Goal: Information Seeking & Learning: Learn about a topic

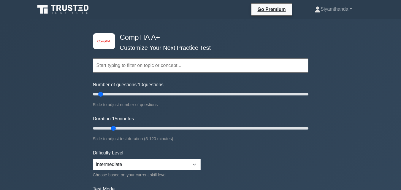
type input "15"
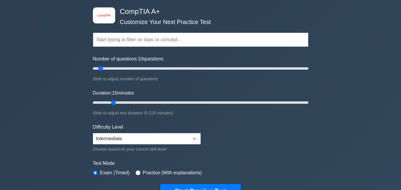
scroll to position [27, 0]
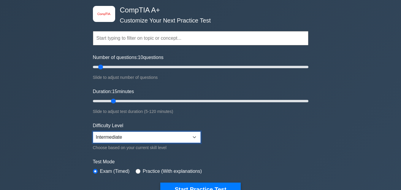
click at [103, 139] on select "Beginner Intermediate Expert" at bounding box center [147, 137] width 108 height 11
click at [93, 132] on select "Beginner Intermediate Expert" at bounding box center [147, 137] width 108 height 11
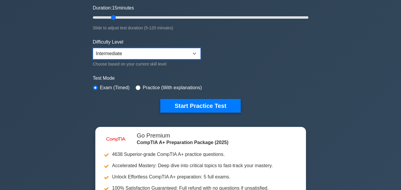
scroll to position [115, 0]
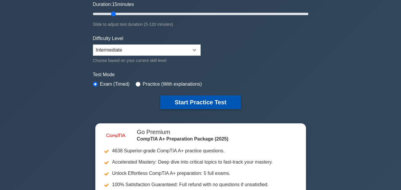
click at [211, 105] on button "Start Practice Test" at bounding box center [200, 103] width 80 height 14
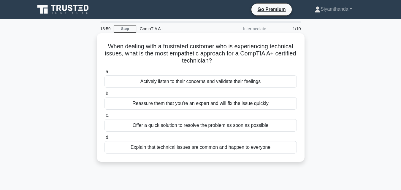
click at [147, 107] on div "Reassure them that you're an expert and will fix the issue quickly" at bounding box center [200, 103] width 192 height 12
click at [104, 96] on input "b. Reassure them that you're an expert and will fix the issue quickly" at bounding box center [104, 94] width 0 height 4
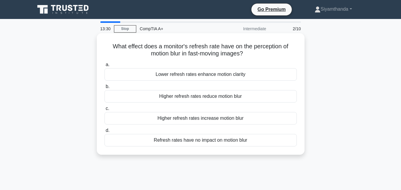
click at [246, 101] on div "Higher refresh rates reduce motion blur" at bounding box center [200, 96] width 192 height 12
click at [104, 89] on input "b. Higher refresh rates reduce motion blur" at bounding box center [104, 87] width 0 height 4
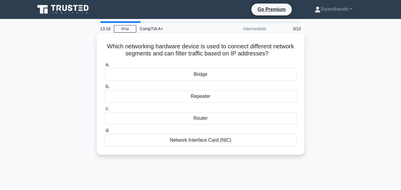
click at [231, 122] on div "Router" at bounding box center [200, 118] width 192 height 12
click at [104, 111] on input "c. Router" at bounding box center [104, 109] width 0 height 4
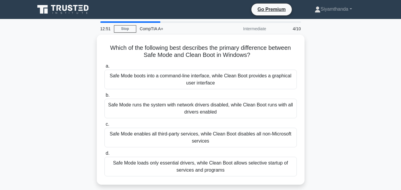
click at [349, 123] on div "Which of the following best describes the primary difference between Safe Mode …" at bounding box center [200, 113] width 338 height 157
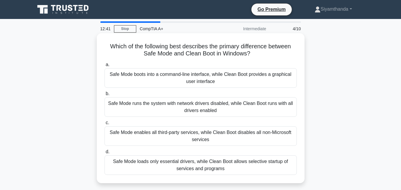
click at [255, 82] on div "Safe Mode boots into a command-line interface, while Clean Boot provides a grap…" at bounding box center [200, 78] width 192 height 20
click at [104, 67] on input "a. Safe Mode boots into a command-line interface, while Clean Boot provides a g…" at bounding box center [104, 65] width 0 height 4
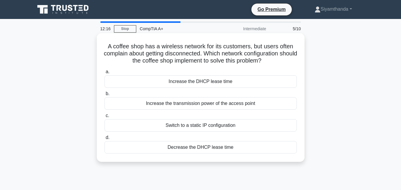
click at [254, 83] on div "Increase the DHCP lease time" at bounding box center [200, 81] width 192 height 12
click at [104, 74] on input "a. Increase the DHCP lease time" at bounding box center [104, 72] width 0 height 4
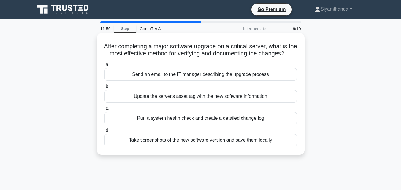
click at [251, 125] on div "Run a system health check and create a detailed change log" at bounding box center [200, 118] width 192 height 12
click at [104, 111] on input "c. Run a system health check and create a detailed change log" at bounding box center [104, 109] width 0 height 4
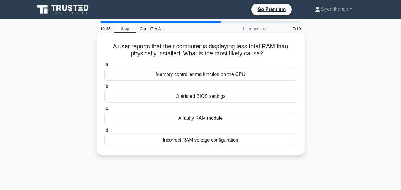
click at [231, 147] on div "Incorrect RAM voltage configuration" at bounding box center [200, 140] width 192 height 12
click at [104, 133] on input "d. Incorrect RAM voltage configuration" at bounding box center [104, 131] width 0 height 4
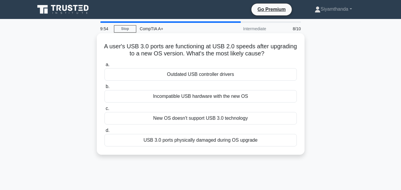
click at [255, 121] on div "New OS doesn't support USB 3.0 technology" at bounding box center [200, 118] width 192 height 12
click at [104, 111] on input "c. New OS doesn't support USB 3.0 technology" at bounding box center [104, 109] width 0 height 4
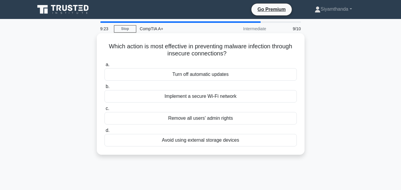
click at [250, 75] on div "Turn off automatic updates" at bounding box center [200, 74] width 192 height 12
click at [104, 67] on input "a. Turn off automatic updates" at bounding box center [104, 65] width 0 height 4
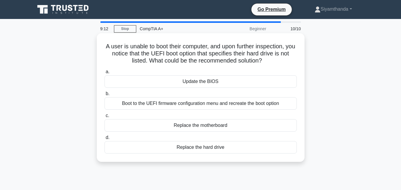
click at [255, 83] on div "Update the BIOS" at bounding box center [200, 81] width 192 height 12
click at [104, 74] on input "a. Update the BIOS" at bounding box center [104, 72] width 0 height 4
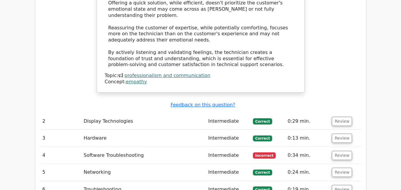
scroll to position [797, 0]
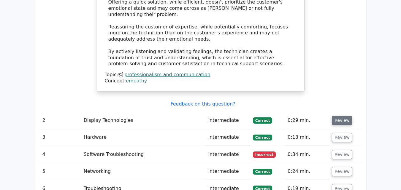
click at [335, 116] on button "Review" at bounding box center [342, 120] width 20 height 9
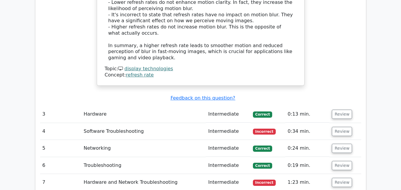
scroll to position [1148, 0]
click at [340, 110] on button "Review" at bounding box center [342, 114] width 20 height 9
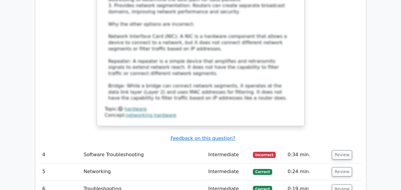
scroll to position [1473, 0]
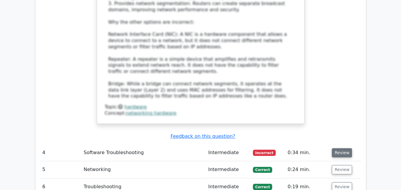
click at [342, 148] on button "Review" at bounding box center [342, 152] width 20 height 9
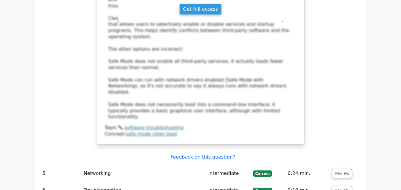
scroll to position [1822, 0]
click at [342, 169] on button "Review" at bounding box center [342, 173] width 20 height 9
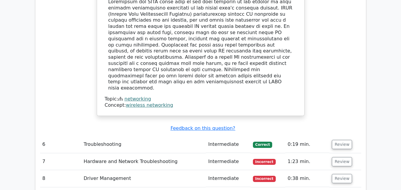
scroll to position [2148, 0]
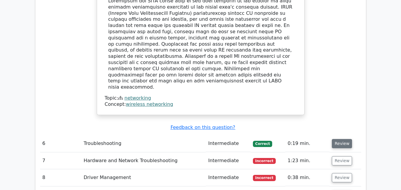
click at [338, 139] on button "Review" at bounding box center [342, 143] width 20 height 9
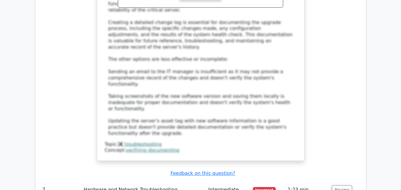
scroll to position [2510, 0]
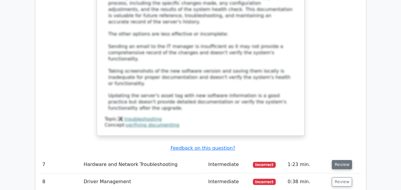
click at [342, 160] on button "Review" at bounding box center [342, 164] width 20 height 9
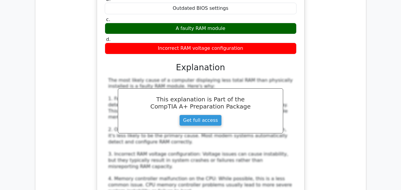
scroll to position [2758, 0]
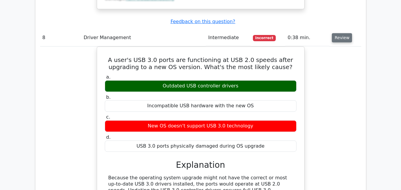
scroll to position [3014, 0]
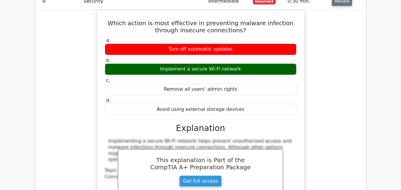
scroll to position [3220, 0]
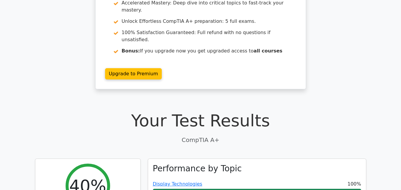
scroll to position [0, 0]
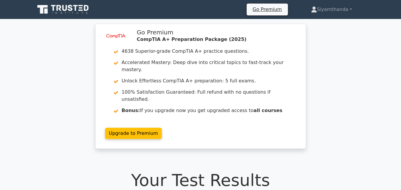
click at [64, 11] on icon at bounding box center [64, 8] width 5 height 6
click at [338, 11] on link "Siyamthanda" at bounding box center [331, 10] width 69 height 12
click at [335, 69] on div "image/svg+xml Go Premium CompTIA A+ Preparation Package (2025) 4638 Superior-gr…" at bounding box center [200, 90] width 401 height 132
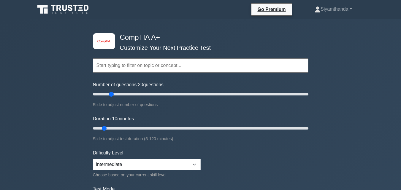
type input "20"
type input "15"
click at [146, 163] on select "Beginner Intermediate Expert" at bounding box center [147, 164] width 108 height 11
click at [93, 159] on select "Beginner Intermediate Expert" at bounding box center [147, 164] width 108 height 11
click at [144, 165] on select "Beginner Intermediate Expert" at bounding box center [147, 164] width 108 height 11
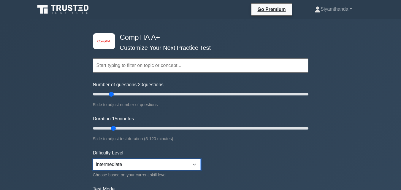
select select "beginner"
click at [93, 159] on select "Beginner Intermediate Expert" at bounding box center [147, 164] width 108 height 11
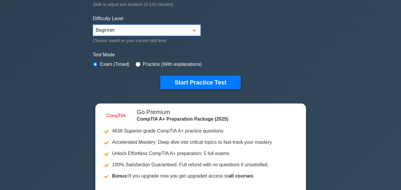
scroll to position [136, 0]
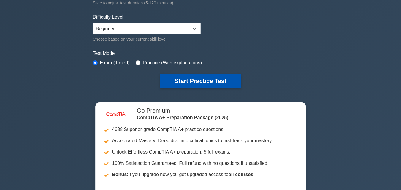
click at [218, 82] on button "Start Practice Test" at bounding box center [200, 81] width 80 height 14
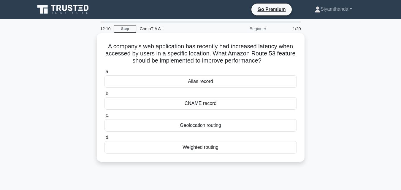
click at [241, 82] on div "Alias record" at bounding box center [200, 81] width 192 height 12
click at [104, 74] on input "a. Alias record" at bounding box center [104, 72] width 0 height 4
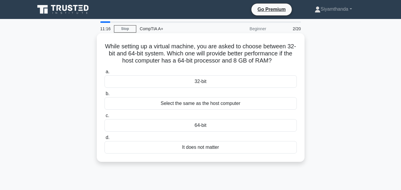
click at [226, 86] on div "32-bit" at bounding box center [200, 81] width 192 height 12
click at [104, 74] on input "a. 32-bit" at bounding box center [104, 72] width 0 height 4
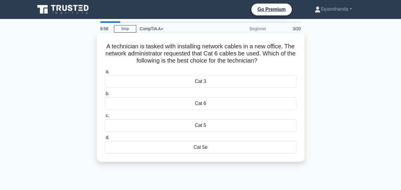
click at [227, 107] on div "Cat 6" at bounding box center [200, 103] width 192 height 12
click at [104, 96] on input "b. Cat 6" at bounding box center [104, 94] width 0 height 4
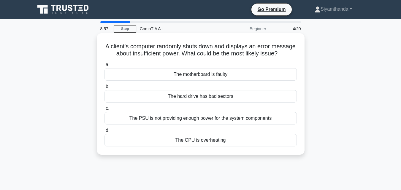
click at [220, 147] on div "The CPU is overheating" at bounding box center [200, 140] width 192 height 12
click at [104, 133] on input "d. The CPU is overheating" at bounding box center [104, 131] width 0 height 4
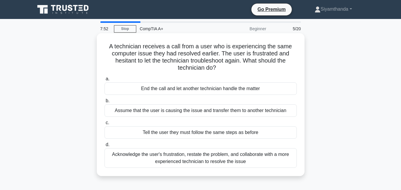
click at [232, 161] on div "Acknowledge the user's frustration, restate the problem, and collaborate with a…" at bounding box center [200, 158] width 192 height 20
click at [104, 147] on input "d. Acknowledge the user's frustration, restate the problem, and collaborate wit…" at bounding box center [104, 145] width 0 height 4
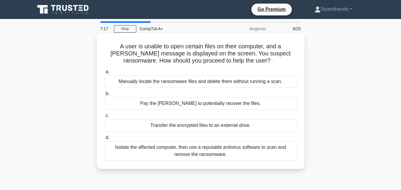
click at [246, 157] on div "Isolate the affected computer, then use a reputable antivirus software to scan …" at bounding box center [200, 151] width 192 height 20
click at [104, 140] on input "d. Isolate the affected computer, then use a reputable antivirus software to sc…" at bounding box center [104, 138] width 0 height 4
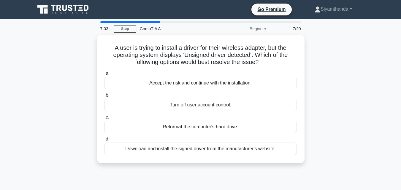
click at [358, 72] on div "A user is trying to install a driver for their wireless adapter, but the operat…" at bounding box center [200, 103] width 338 height 136
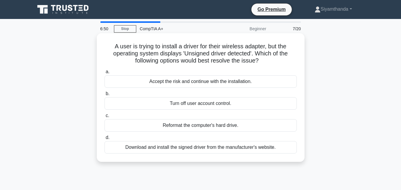
click at [253, 130] on div "Reformat the computer's hard drive." at bounding box center [200, 125] width 192 height 12
click at [104, 118] on input "c. Reformat the computer's hard drive." at bounding box center [104, 116] width 0 height 4
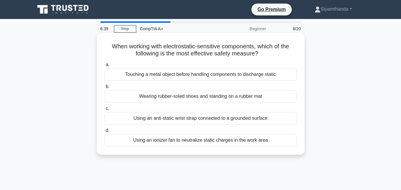
click at [253, 81] on div "Touching a metal object before handling components to discharge static" at bounding box center [200, 74] width 192 height 12
click at [104, 67] on input "a. Touching a metal object before handling components to discharge static" at bounding box center [104, 65] width 0 height 4
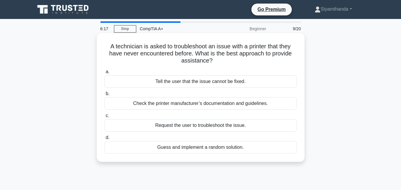
click at [262, 104] on div "Check the printer manufacturer’s documentation and guidelines." at bounding box center [200, 103] width 192 height 12
click at [104, 96] on input "b. Check the printer manufacturer’s documentation and guidelines." at bounding box center [104, 94] width 0 height 4
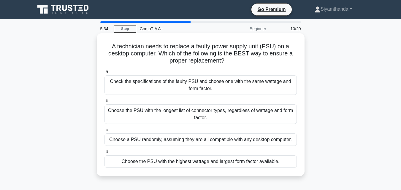
click at [257, 165] on div "Choose the PSU with the highest wattage and largest form factor available." at bounding box center [200, 162] width 192 height 12
click at [104, 154] on input "d. Choose the PSU with the highest wattage and largest form factor available." at bounding box center [104, 152] width 0 height 4
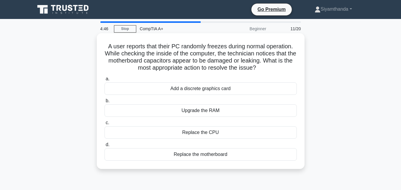
click at [236, 160] on div "Replace the motherboard" at bounding box center [200, 154] width 192 height 12
click at [104, 147] on input "d. Replace the motherboard" at bounding box center [104, 145] width 0 height 4
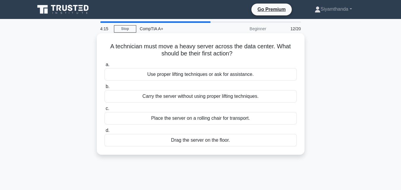
click at [267, 75] on div "Use proper lifting techniques or ask for assistance." at bounding box center [200, 74] width 192 height 12
click at [104, 67] on input "a. Use proper lifting techniques or ask for assistance." at bounding box center [104, 65] width 0 height 4
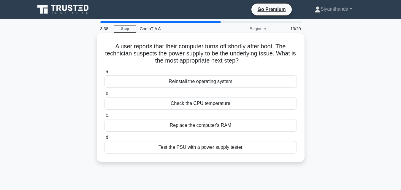
click at [245, 85] on div "Reinstall the operating system" at bounding box center [200, 81] width 192 height 12
click at [104, 74] on input "a. Reinstall the operating system" at bounding box center [104, 72] width 0 height 4
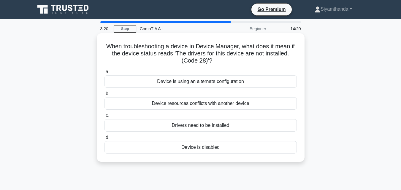
click at [249, 129] on div "Drivers need to be installed" at bounding box center [200, 125] width 192 height 12
click at [104, 118] on input "c. Drivers need to be installed" at bounding box center [104, 116] width 0 height 4
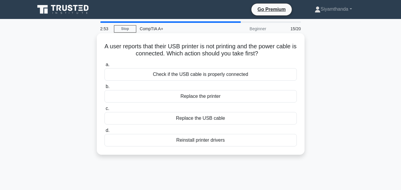
click at [257, 77] on div "Check if the USB cable is properly connected" at bounding box center [200, 74] width 192 height 12
click at [104, 67] on input "a. Check if the USB cable is properly connected" at bounding box center [104, 65] width 0 height 4
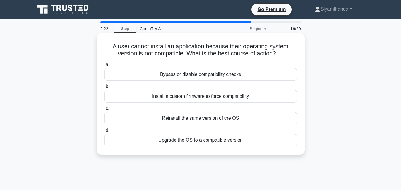
click at [256, 100] on div "Install a custom firmware to force compatibility" at bounding box center [200, 96] width 192 height 12
click at [104, 89] on input "b. Install a custom firmware to force compatibility" at bounding box center [104, 87] width 0 height 4
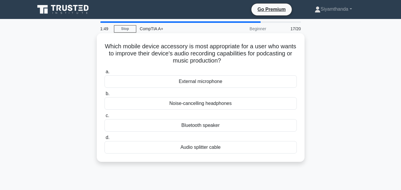
click at [247, 85] on div "External microphone" at bounding box center [200, 81] width 192 height 12
click at [104, 74] on input "a. External microphone" at bounding box center [104, 72] width 0 height 4
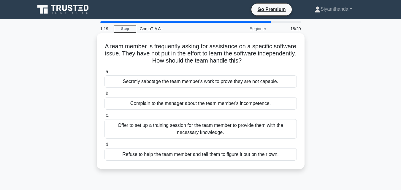
click at [258, 132] on div "Offer to set up a training session for the team member to provide them with the…" at bounding box center [200, 129] width 192 height 20
click at [104, 118] on input "c. Offer to set up a training session for the team member to provide them with …" at bounding box center [104, 116] width 0 height 4
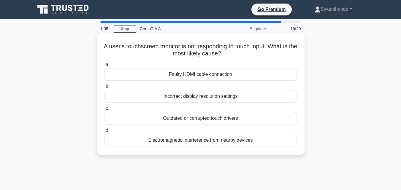
click at [260, 77] on div "Faulty HDMI cable connection" at bounding box center [200, 74] width 192 height 12
click at [104, 67] on input "a. Faulty HDMI cable connection" at bounding box center [104, 65] width 0 height 4
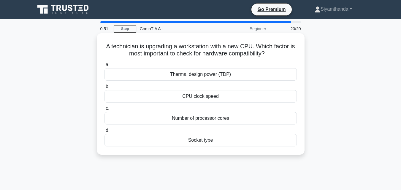
click at [242, 102] on div "CPU clock speed" at bounding box center [200, 96] width 192 height 12
click at [104, 89] on input "b. CPU clock speed" at bounding box center [104, 87] width 0 height 4
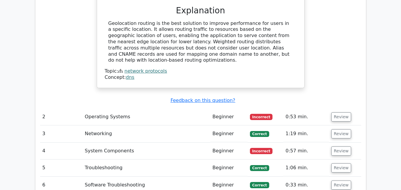
scroll to position [751, 0]
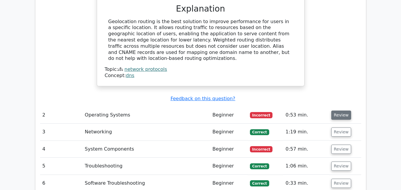
click at [341, 111] on button "Review" at bounding box center [341, 115] width 20 height 9
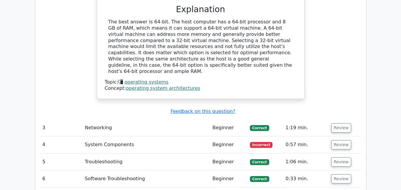
scroll to position [999, 0]
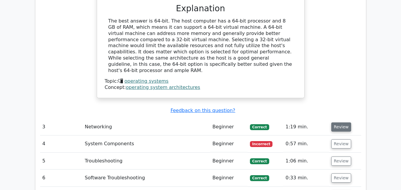
click at [343, 123] on button "Review" at bounding box center [341, 127] width 20 height 9
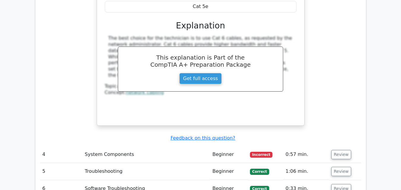
scroll to position [1247, 0]
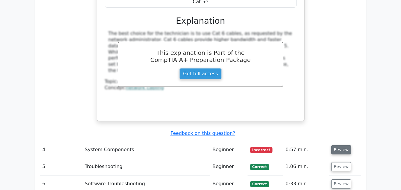
click at [342, 145] on button "Review" at bounding box center [341, 149] width 20 height 9
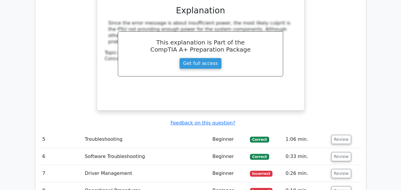
scroll to position [1522, 0]
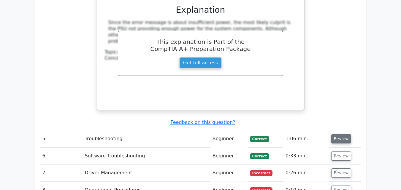
click at [343, 134] on button "Review" at bounding box center [341, 138] width 20 height 9
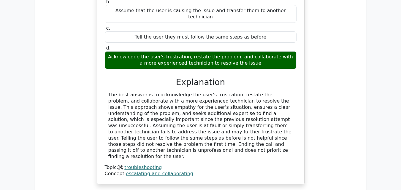
scroll to position [1743, 0]
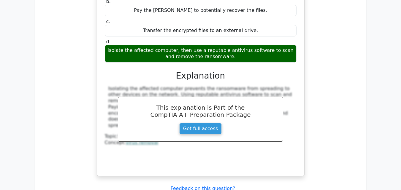
scroll to position [2022, 0]
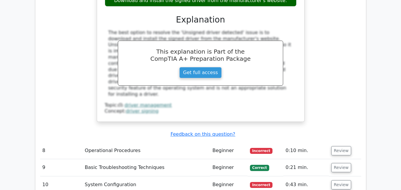
scroll to position [2337, 0]
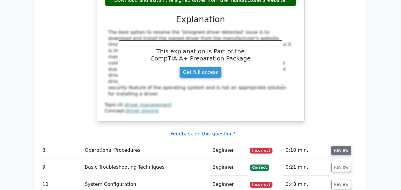
click at [340, 146] on button "Review" at bounding box center [341, 150] width 20 height 9
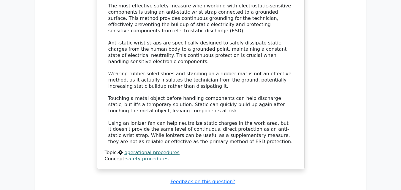
scroll to position [2672, 0]
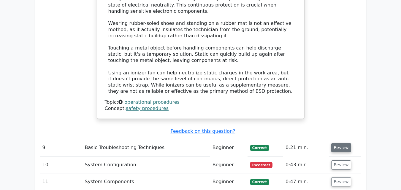
click at [346, 143] on button "Review" at bounding box center [341, 147] width 20 height 9
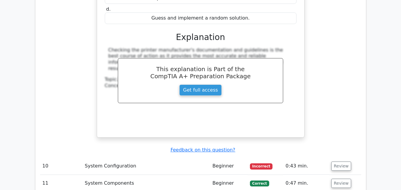
scroll to position [2924, 0]
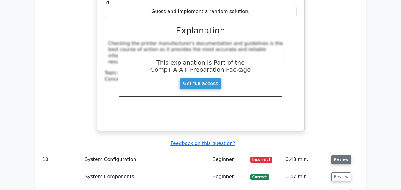
click at [345, 155] on button "Review" at bounding box center [341, 159] width 20 height 9
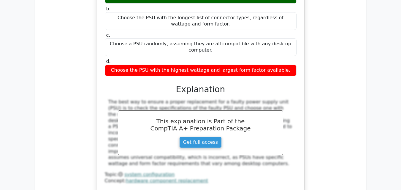
scroll to position [3155, 0]
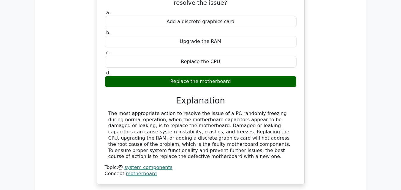
scroll to position [3432, 0]
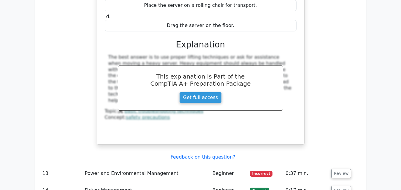
scroll to position [3717, 0]
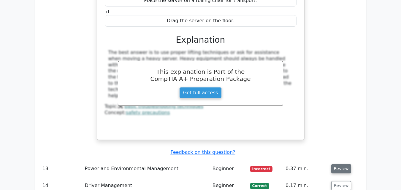
click at [340, 164] on button "Review" at bounding box center [341, 168] width 20 height 9
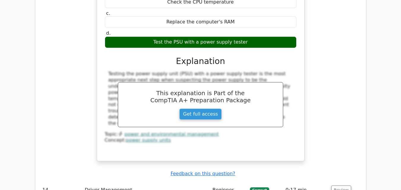
scroll to position [3959, 0]
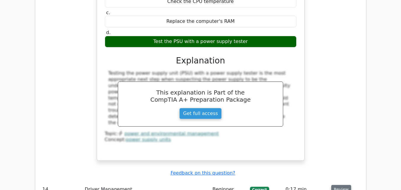
click at [344, 185] on button "Review" at bounding box center [341, 189] width 20 height 9
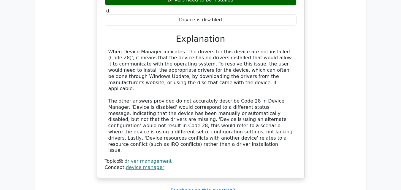
scroll to position [4246, 0]
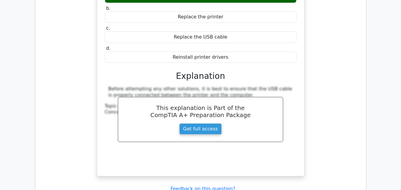
scroll to position [4503, 0]
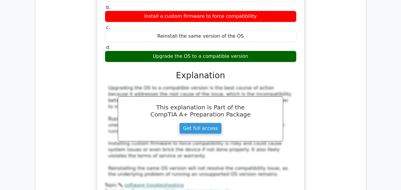
scroll to position [4775, 0]
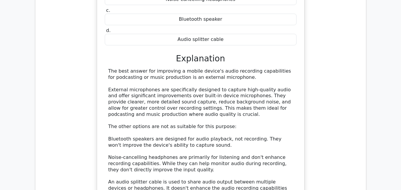
scroll to position [5081, 0]
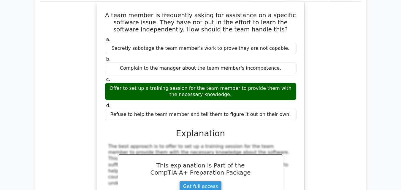
scroll to position [5357, 0]
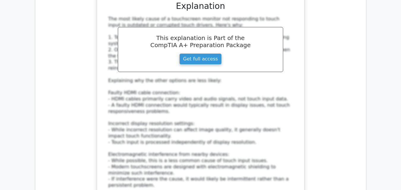
scroll to position [5718, 0]
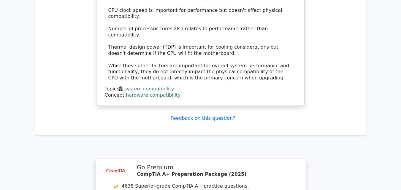
scroll to position [6223, 0]
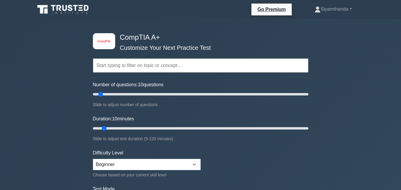
click at [113, 87] on label "Number of questions: 10 questions" at bounding box center [128, 84] width 71 height 7
click at [113, 91] on input "Number of questions: 10 questions" at bounding box center [200, 94] width 215 height 7
click at [120, 64] on input "text" at bounding box center [200, 65] width 215 height 14
click at [113, 72] on input "text" at bounding box center [200, 65] width 215 height 14
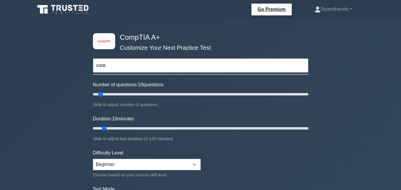
type input "core 1"
type input "20"
type input "core 1"
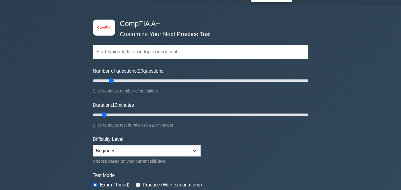
scroll to position [36, 0]
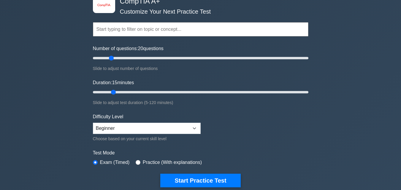
type input "15"
click at [116, 132] on select "Beginner Intermediate Expert" at bounding box center [147, 128] width 108 height 11
select select "intermediate"
click at [93, 123] on select "Beginner Intermediate Expert" at bounding box center [147, 128] width 108 height 11
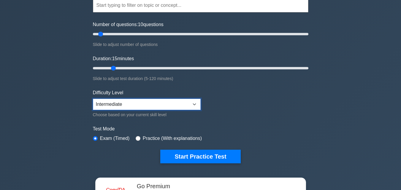
scroll to position [61, 0]
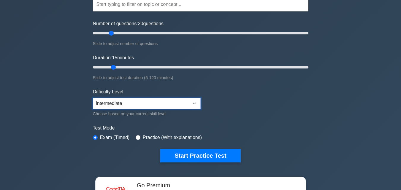
type input "20"
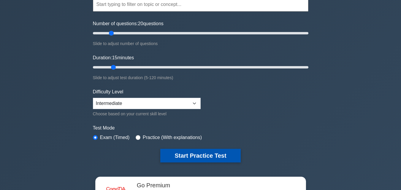
click at [168, 155] on button "Start Practice Test" at bounding box center [200, 156] width 80 height 14
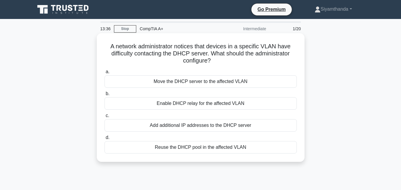
click at [211, 84] on div "Move the DHCP server to the affected VLAN" at bounding box center [200, 81] width 192 height 12
click at [104, 74] on input "a. Move the DHCP server to the affected VLAN" at bounding box center [104, 72] width 0 height 4
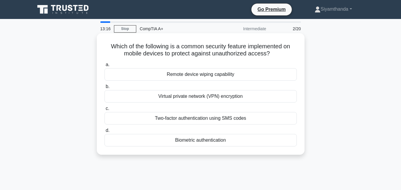
click at [194, 123] on div "Two-factor authentication using SMS codes" at bounding box center [200, 118] width 192 height 12
click at [104, 111] on input "c. Two-factor authentication using SMS codes" at bounding box center [104, 109] width 0 height 4
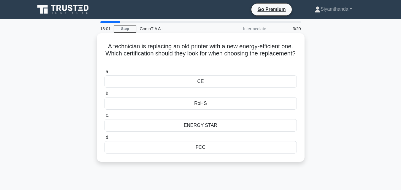
click at [199, 84] on div "CE" at bounding box center [200, 81] width 192 height 12
click at [104, 74] on input "a. CE" at bounding box center [104, 72] width 0 height 4
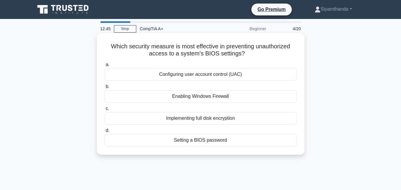
click at [163, 142] on div "Setting a BIOS password" at bounding box center [200, 140] width 192 height 12
click at [104, 133] on input "d. Setting a BIOS password" at bounding box center [104, 131] width 0 height 4
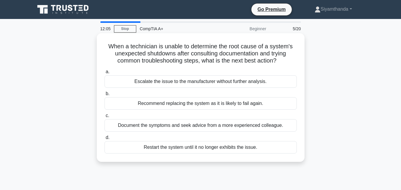
click at [145, 129] on div "Document the symptoms and seek advice from a more experienced colleague." at bounding box center [200, 125] width 192 height 12
click at [104, 118] on input "c. Document the symptoms and seek advice from a more experienced colleague." at bounding box center [104, 116] width 0 height 4
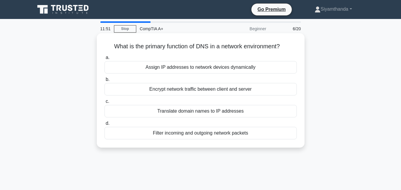
click at [205, 110] on div "Translate domain names to IP addresses" at bounding box center [200, 111] width 192 height 12
click at [104, 104] on input "c. Translate domain names to IP addresses" at bounding box center [104, 102] width 0 height 4
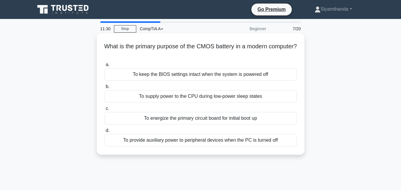
click at [143, 78] on div "To keep the BIOS settings intact when the system is powered off" at bounding box center [200, 74] width 192 height 12
click at [104, 67] on input "a. To keep the BIOS settings intact when the system is powered off" at bounding box center [104, 65] width 0 height 4
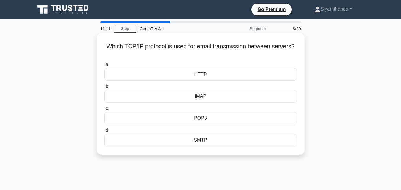
click at [215, 146] on div "SMTP" at bounding box center [200, 140] width 192 height 12
click at [104, 133] on input "d. SMTP" at bounding box center [104, 131] width 0 height 4
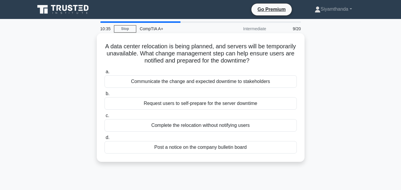
click at [145, 83] on div "Communicate the change and expected downtime to stakeholders" at bounding box center [200, 81] width 192 height 12
click at [104, 74] on input "a. Communicate the change and expected downtime to stakeholders" at bounding box center [104, 72] width 0 height 4
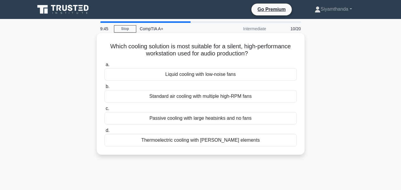
click at [142, 74] on div "Liquid cooling with low-noise fans" at bounding box center [200, 74] width 192 height 12
click at [104, 67] on input "a. Liquid cooling with low-noise fans" at bounding box center [104, 65] width 0 height 4
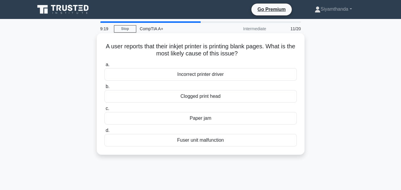
click at [156, 99] on div "Clogged print head" at bounding box center [200, 96] width 192 height 12
click at [104, 89] on input "b. Clogged print head" at bounding box center [104, 87] width 0 height 4
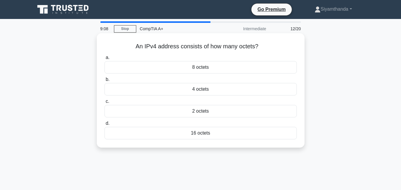
click at [165, 72] on div "8 octets" at bounding box center [200, 67] width 192 height 12
click at [104, 60] on input "a. 8 octets" at bounding box center [104, 58] width 0 height 4
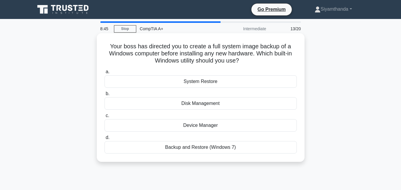
click at [171, 107] on div "Disk Management" at bounding box center [200, 103] width 192 height 12
click at [104, 96] on input "b. Disk Management" at bounding box center [104, 94] width 0 height 4
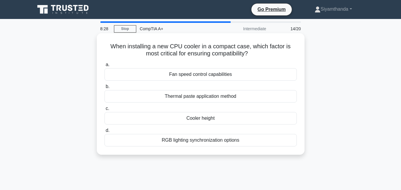
click at [167, 78] on div "Fan speed control capabilities" at bounding box center [200, 74] width 192 height 12
click at [104, 67] on input "a. Fan speed control capabilities" at bounding box center [104, 65] width 0 height 4
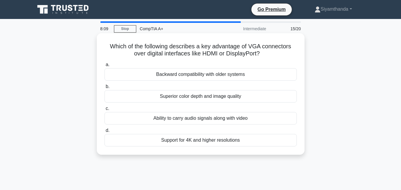
click at [175, 122] on div "Ability to carry audio signals along with video" at bounding box center [200, 118] width 192 height 12
click at [104, 111] on input "c. Ability to carry audio signals along with video" at bounding box center [104, 109] width 0 height 4
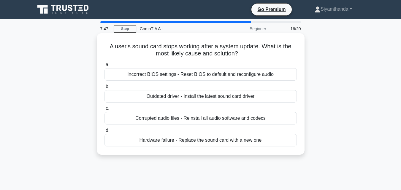
click at [156, 100] on div "Outdated driver - Install the latest sound card driver" at bounding box center [200, 96] width 192 height 12
click at [104, 89] on input "b. Outdated driver - Install the latest sound card driver" at bounding box center [104, 87] width 0 height 4
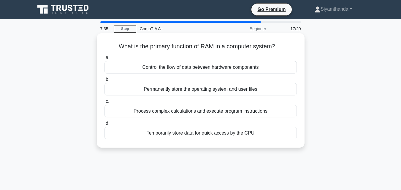
click at [155, 95] on div "Permanently store the operating system and user files" at bounding box center [200, 89] width 192 height 12
click at [104, 82] on input "b. Permanently store the operating system and user files" at bounding box center [104, 80] width 0 height 4
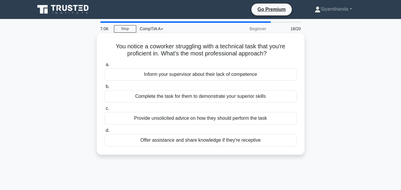
click at [161, 147] on div "Offer assistance and share knowledge if they're receptive" at bounding box center [200, 140] width 192 height 12
click at [104, 133] on input "d. Offer assistance and share knowledge if they're receptive" at bounding box center [104, 131] width 0 height 4
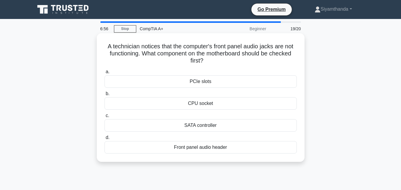
click at [160, 104] on div "CPU socket" at bounding box center [200, 103] width 192 height 12
click at [104, 96] on input "b. CPU socket" at bounding box center [104, 94] width 0 height 4
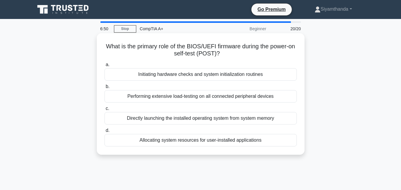
click at [149, 147] on div "Allocating system resources for user-installed applications" at bounding box center [200, 140] width 192 height 12
click at [104, 133] on input "d. Allocating system resources for user-installed applications" at bounding box center [104, 131] width 0 height 4
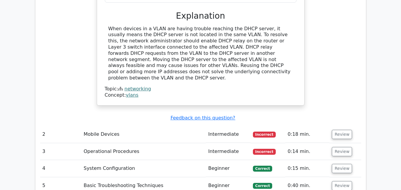
scroll to position [722, 0]
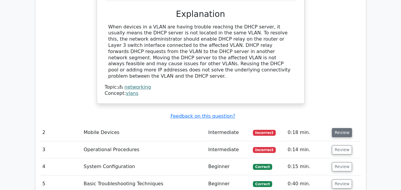
click at [341, 128] on button "Review" at bounding box center [342, 132] width 20 height 9
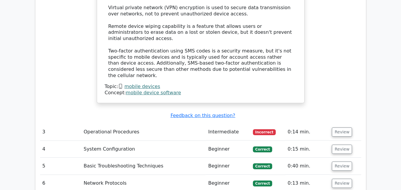
scroll to position [1069, 0]
click at [345, 127] on button "Review" at bounding box center [342, 131] width 20 height 9
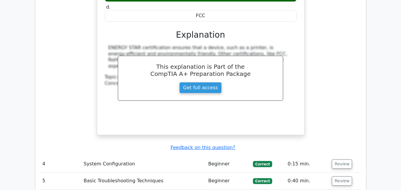
scroll to position [1302, 0]
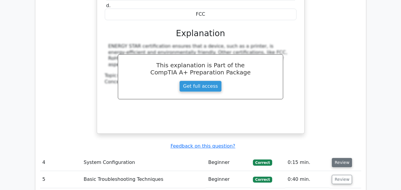
click at [343, 158] on button "Review" at bounding box center [342, 162] width 20 height 9
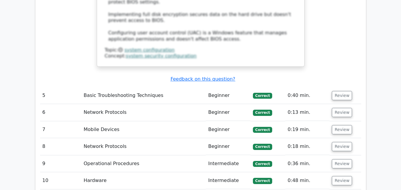
scroll to position [1695, 0]
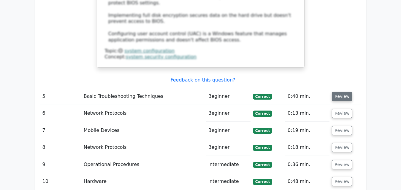
click at [343, 92] on button "Review" at bounding box center [342, 96] width 20 height 9
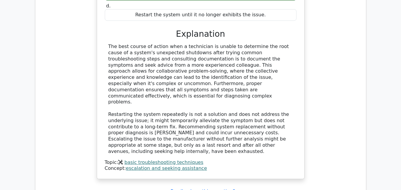
scroll to position [1905, 0]
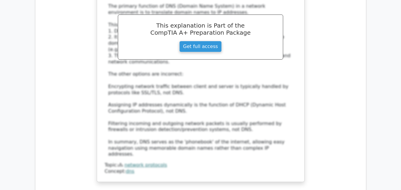
scroll to position [2244, 0]
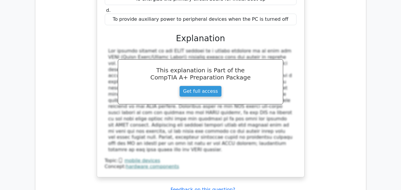
scroll to position [2540, 0]
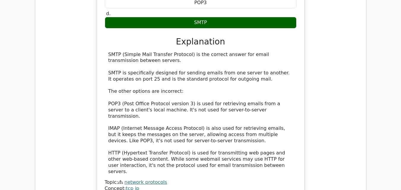
scroll to position [2837, 0]
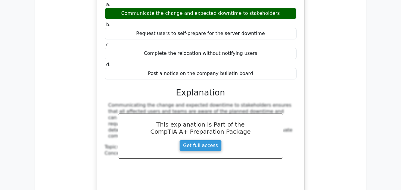
scroll to position [3103, 0]
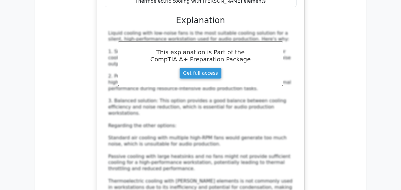
scroll to position [3433, 0]
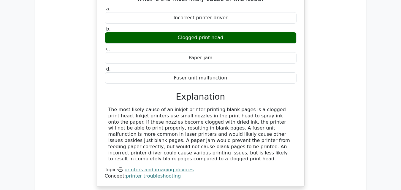
scroll to position [3711, 0]
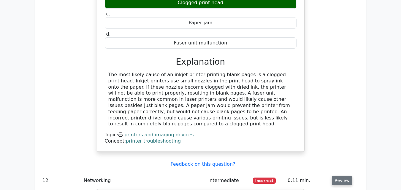
scroll to position [3747, 0]
click at [341, 176] on button "Review" at bounding box center [342, 180] width 20 height 9
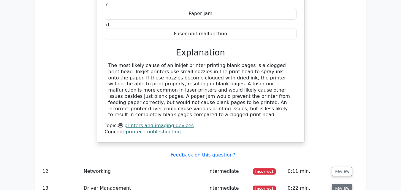
scroll to position [3756, 0]
click at [346, 184] on button "Review" at bounding box center [342, 188] width 20 height 9
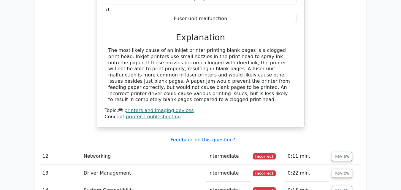
scroll to position [3771, 0]
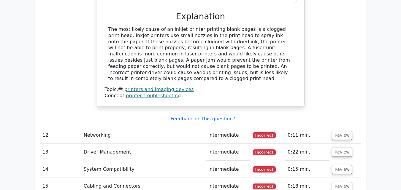
scroll to position [3793, 0]
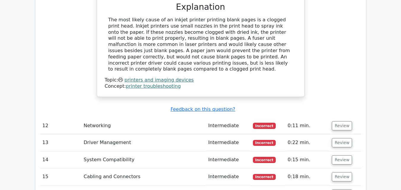
scroll to position [3802, 0]
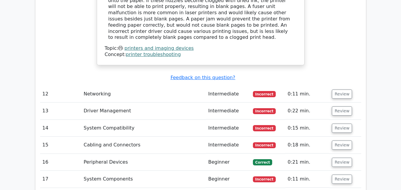
scroll to position [3834, 0]
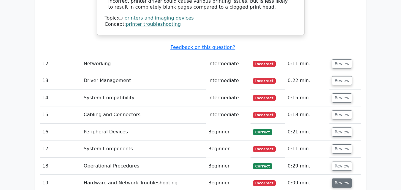
scroll to position [3864, 0]
click at [344, 178] on button "Review" at bounding box center [342, 182] width 20 height 9
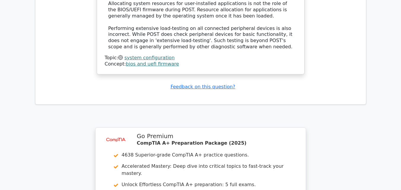
scroll to position [4310, 0]
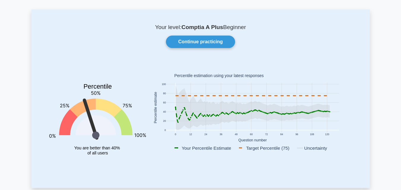
scroll to position [33, 0]
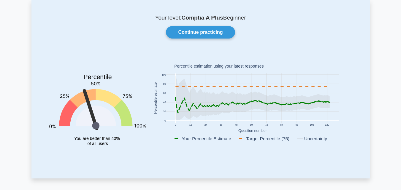
click at [242, 96] on icon at bounding box center [252, 98] width 154 height 45
click at [233, 108] on icon at bounding box center [252, 98] width 154 height 45
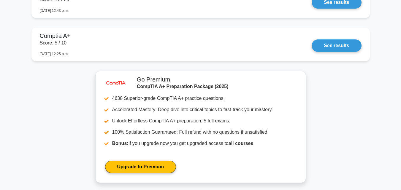
scroll to position [772, 0]
